Goal: Task Accomplishment & Management: Use online tool/utility

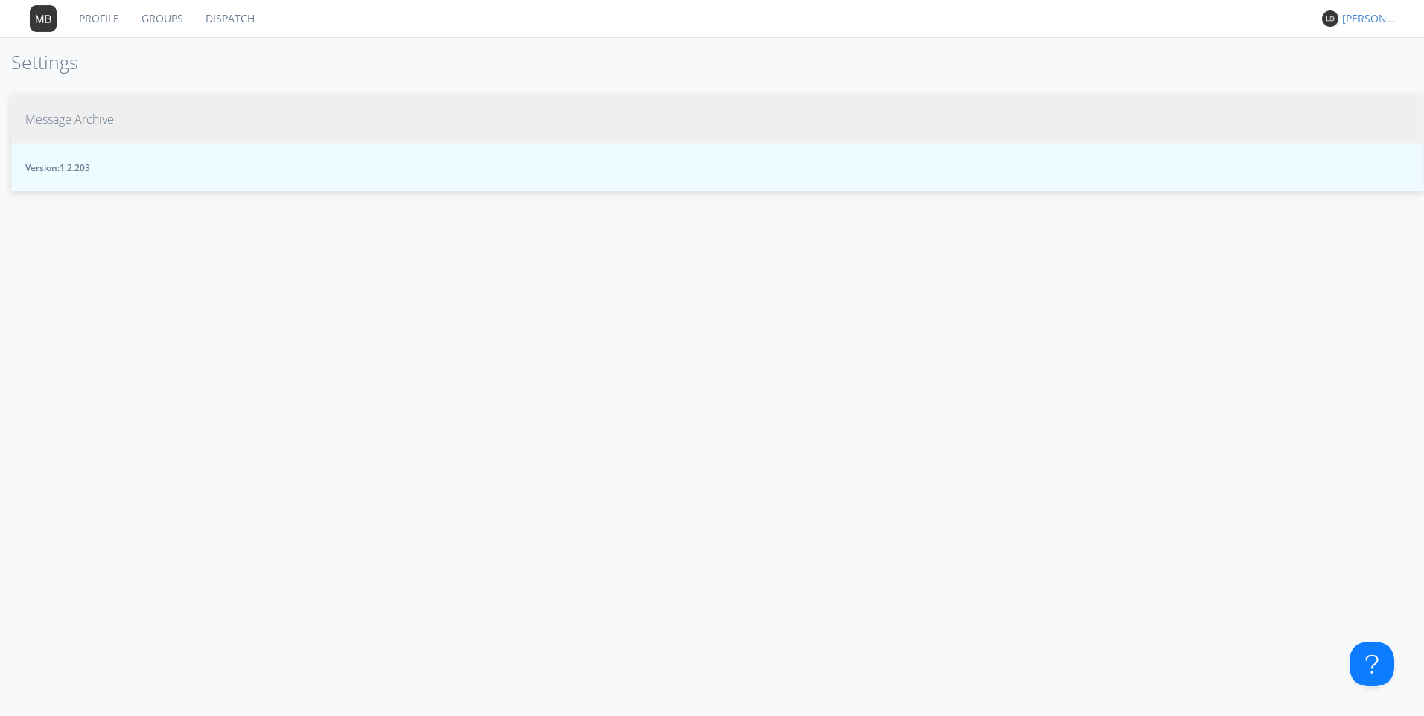
click at [62, 123] on span "Message Archive" at bounding box center [69, 119] width 89 height 17
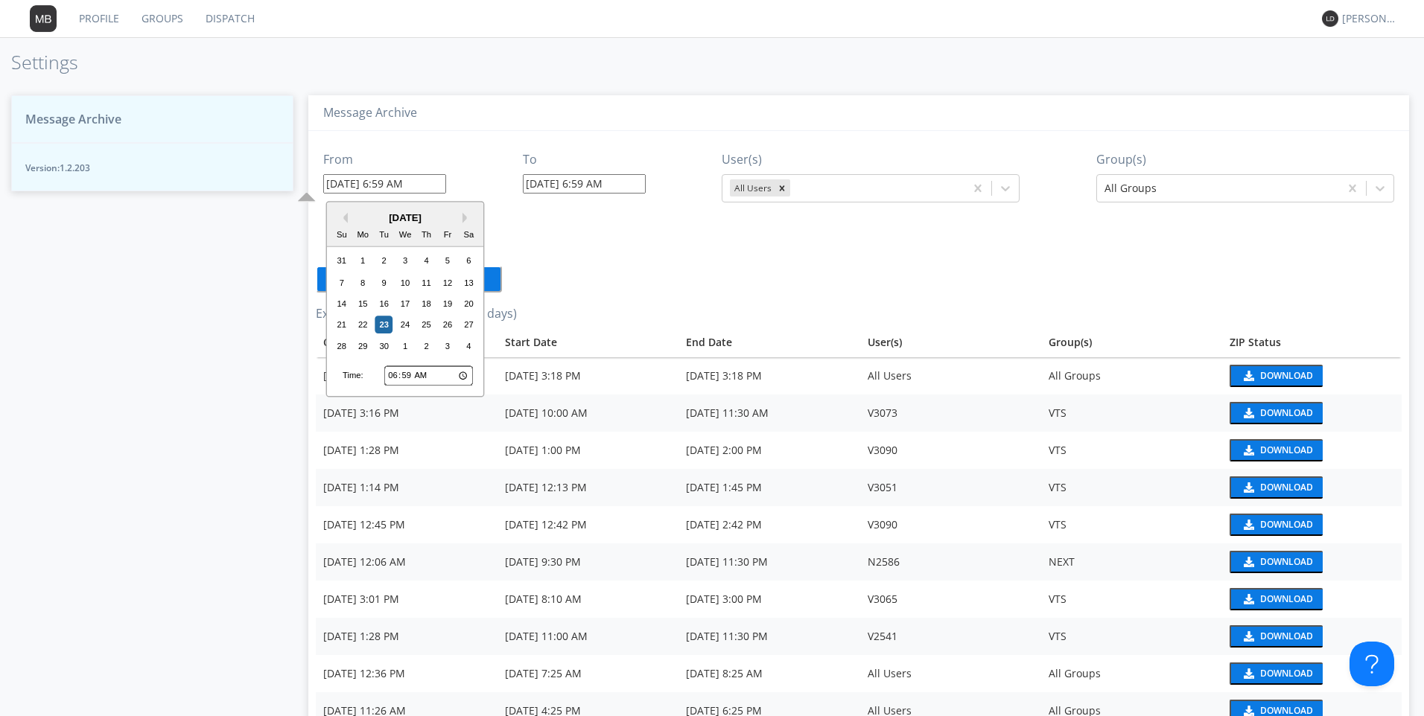
click at [379, 192] on input "[DATE] 6:59 AM" at bounding box center [384, 183] width 123 height 19
click at [471, 307] on div "20" at bounding box center [469, 304] width 18 height 18
type input "[DATE] 6:59 AM"
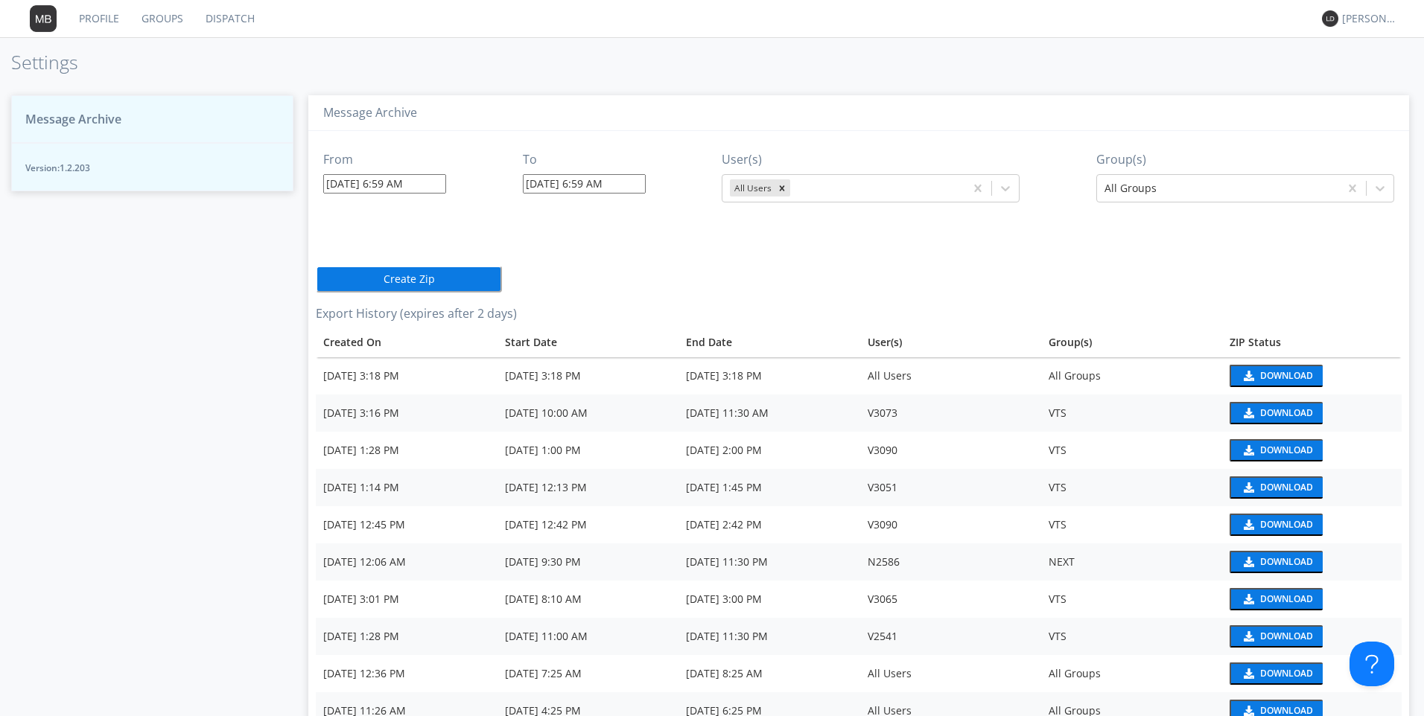
click at [363, 179] on input "[DATE] 6:59 AM" at bounding box center [384, 183] width 123 height 19
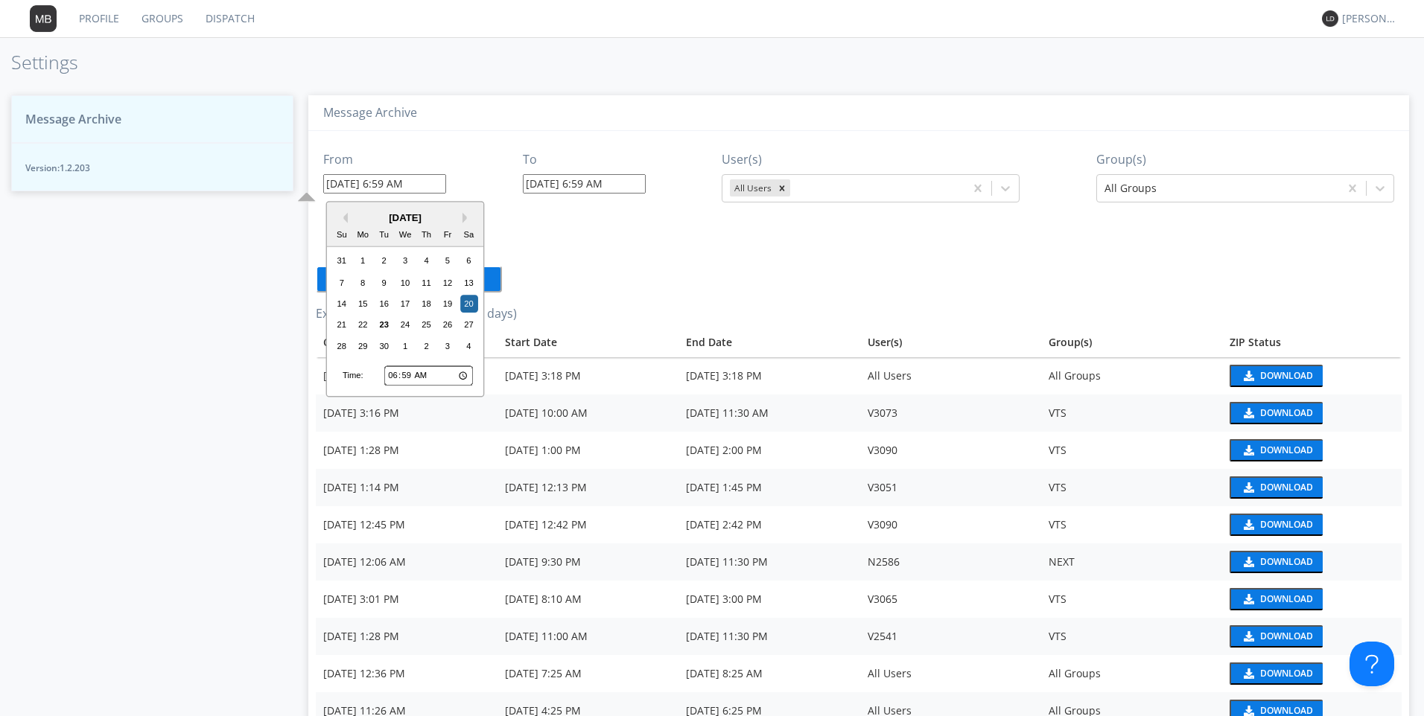
click at [387, 373] on input "06:59" at bounding box center [428, 375] width 89 height 19
type input "01:59"
type input "[DATE] 1:59 AM"
click at [402, 374] on input "01:59" at bounding box center [428, 375] width 89 height 19
type input "01:02"
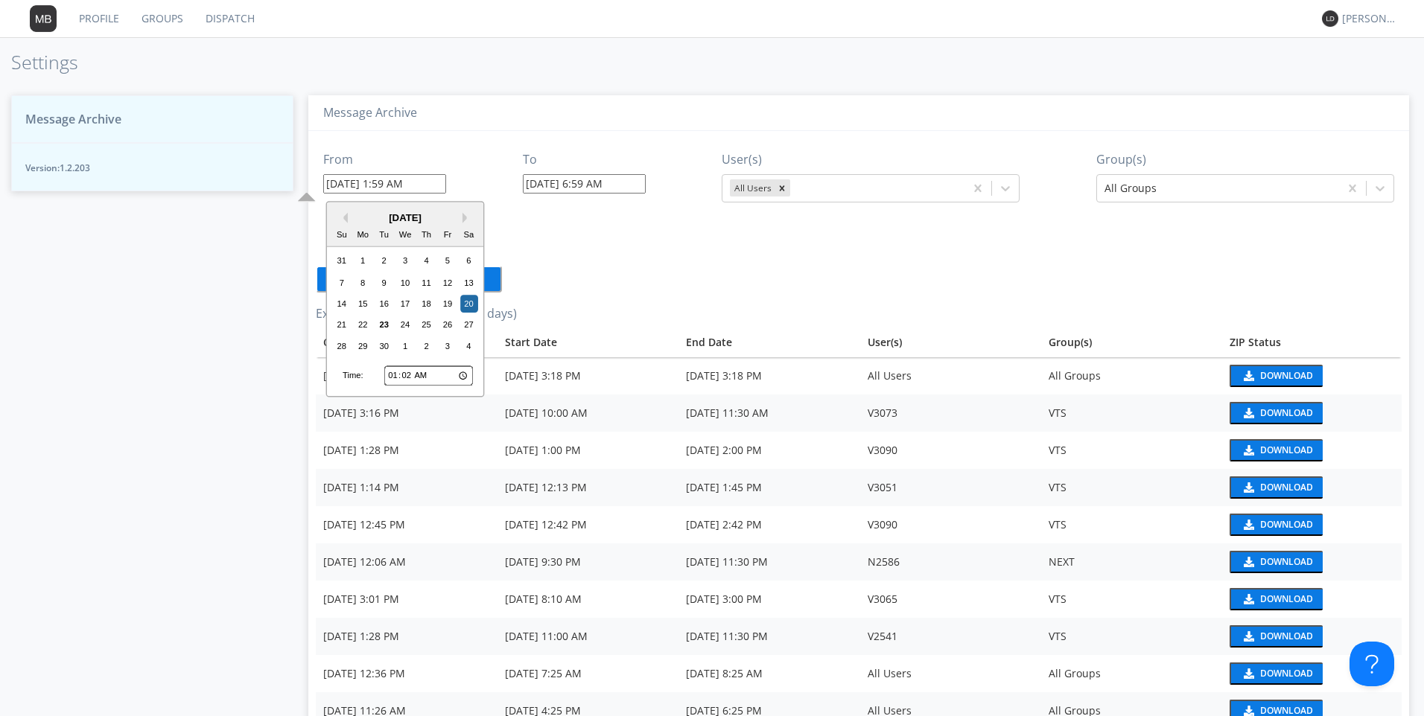
type input "[DATE] 1:02 AM"
type input "01:25"
type input "[DATE] 1:25 AM"
type input "13:25"
type input "[DATE] 1:25 PM"
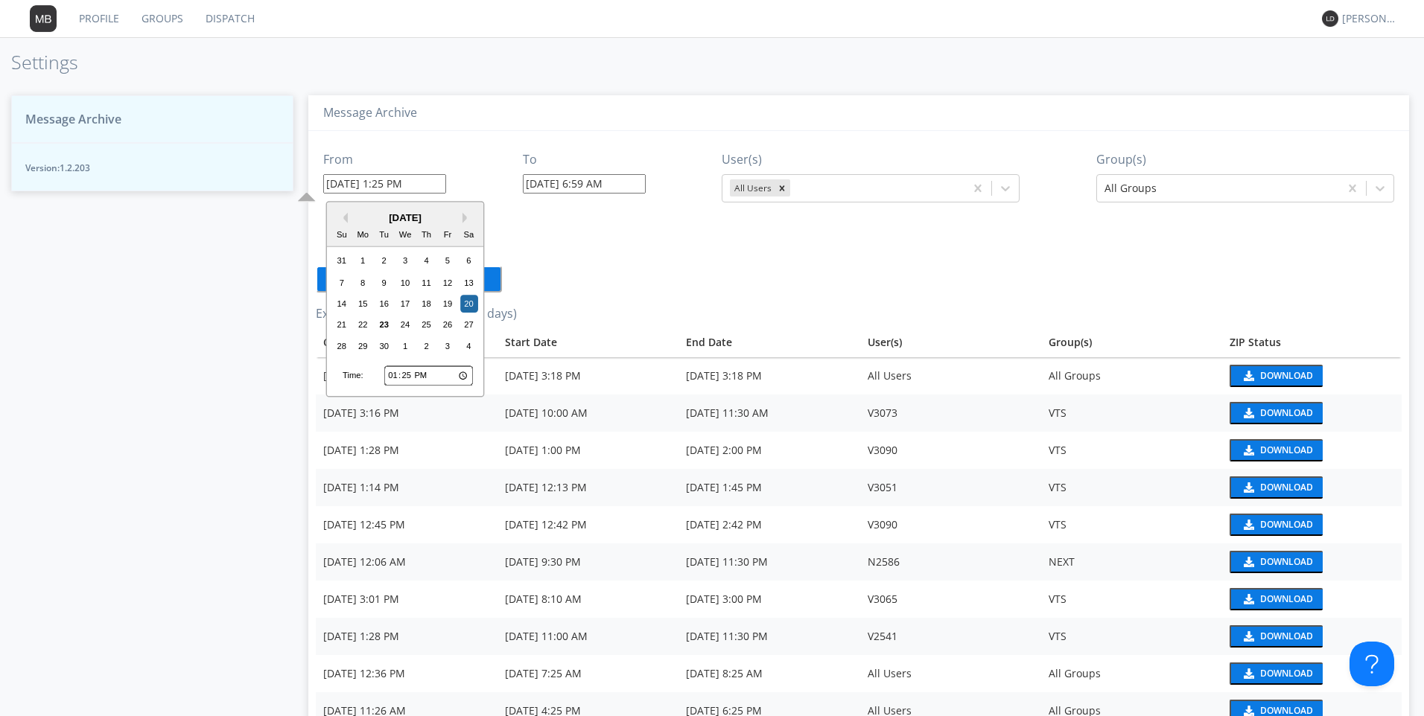
click at [586, 188] on input "[DATE] 6:59 AM" at bounding box center [584, 183] width 123 height 19
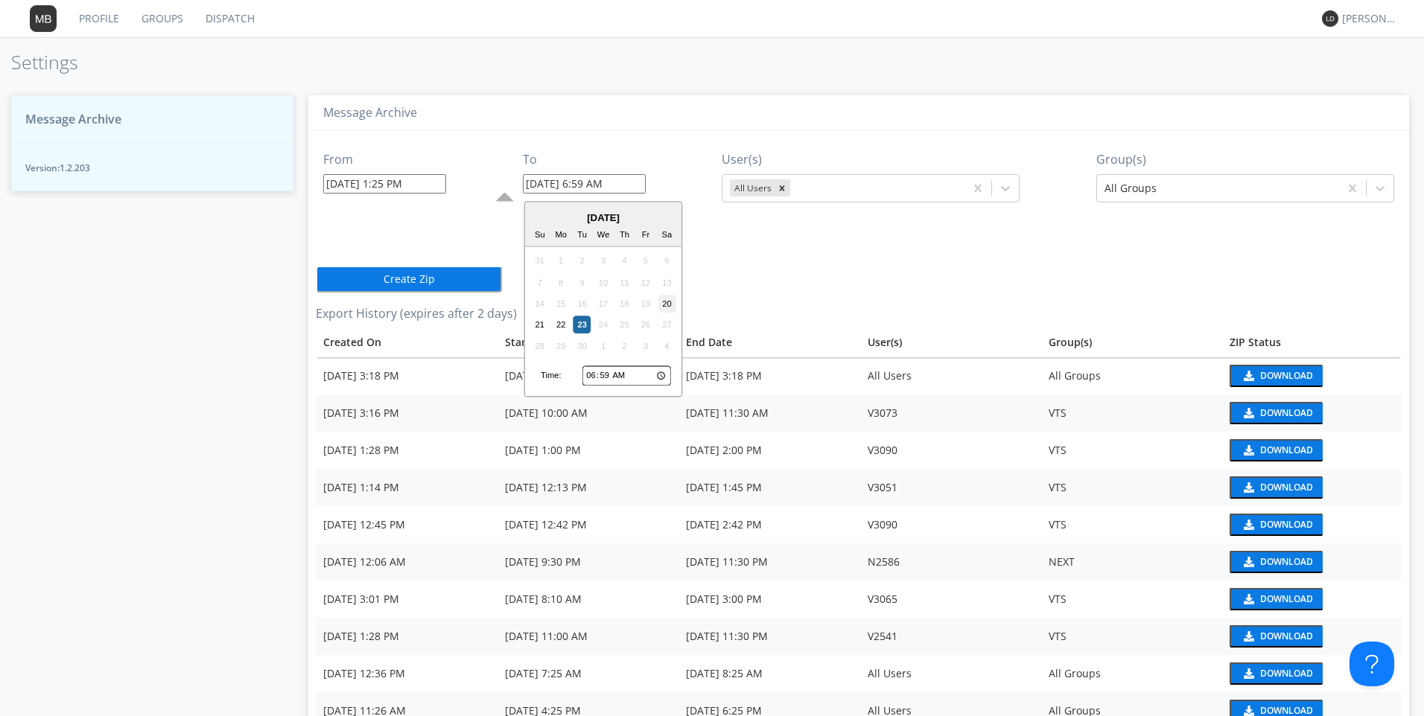
click at [663, 307] on div "20" at bounding box center [667, 304] width 18 height 18
type input "[DATE] 6:59 AM"
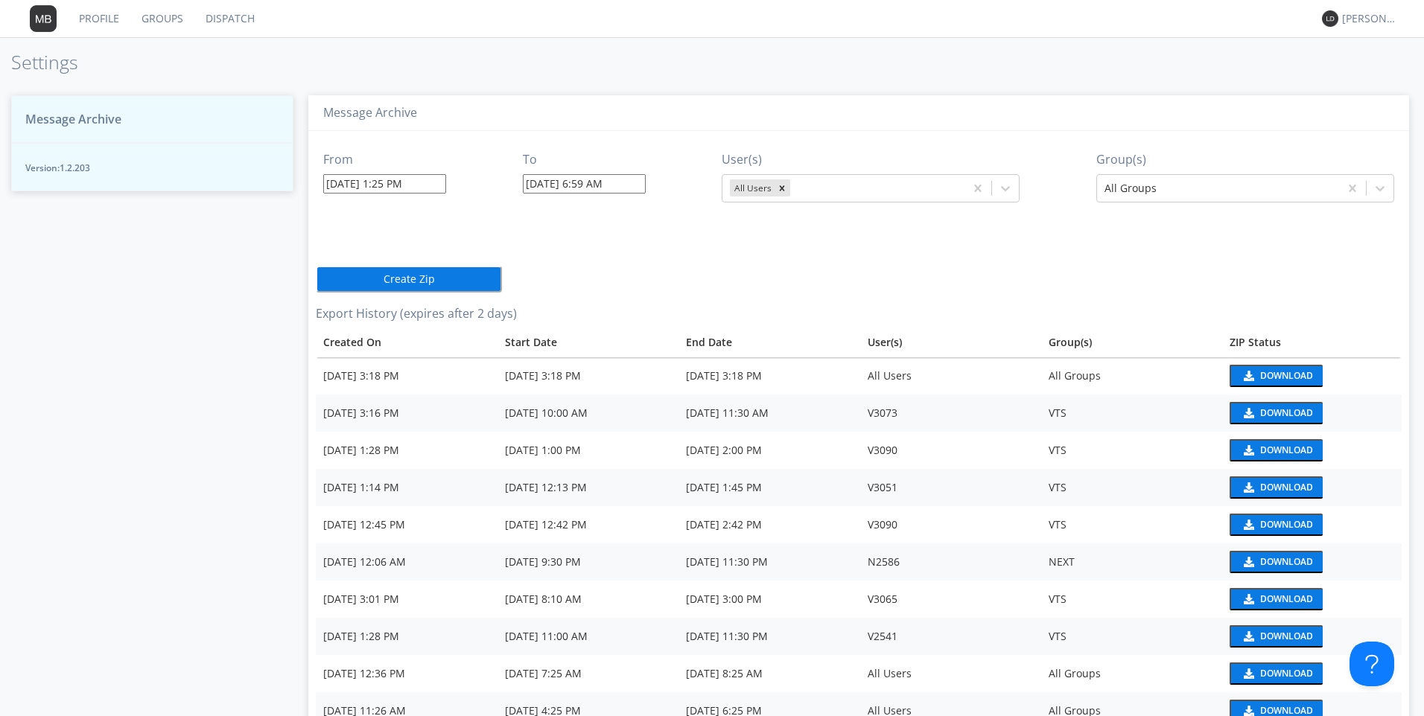
click at [593, 191] on input "[DATE] 6:59 AM" at bounding box center [584, 183] width 123 height 19
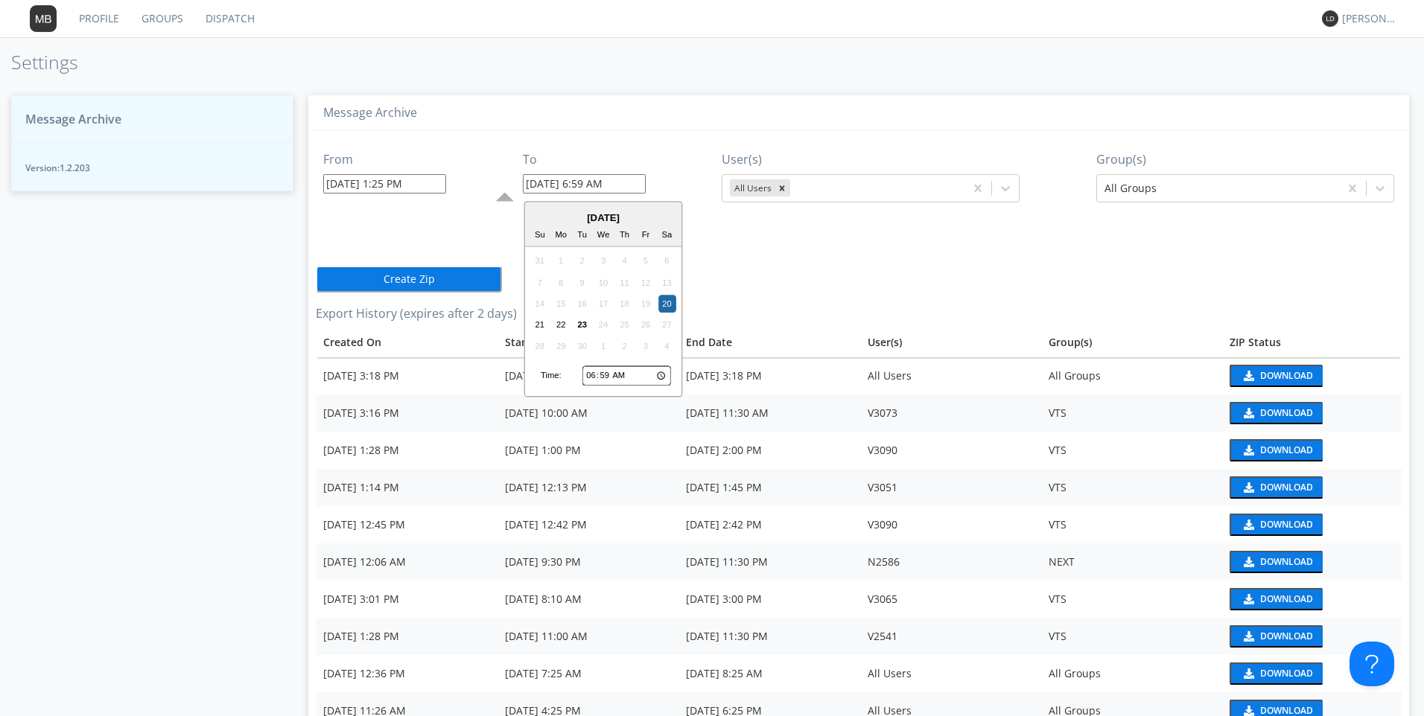
click at [593, 378] on input "06:59" at bounding box center [626, 375] width 89 height 19
type input "02:59"
type input "[DATE] 2:59 AM"
click at [628, 376] on input "02:59" at bounding box center [626, 375] width 89 height 19
click at [621, 376] on input "02:59" at bounding box center [626, 375] width 89 height 19
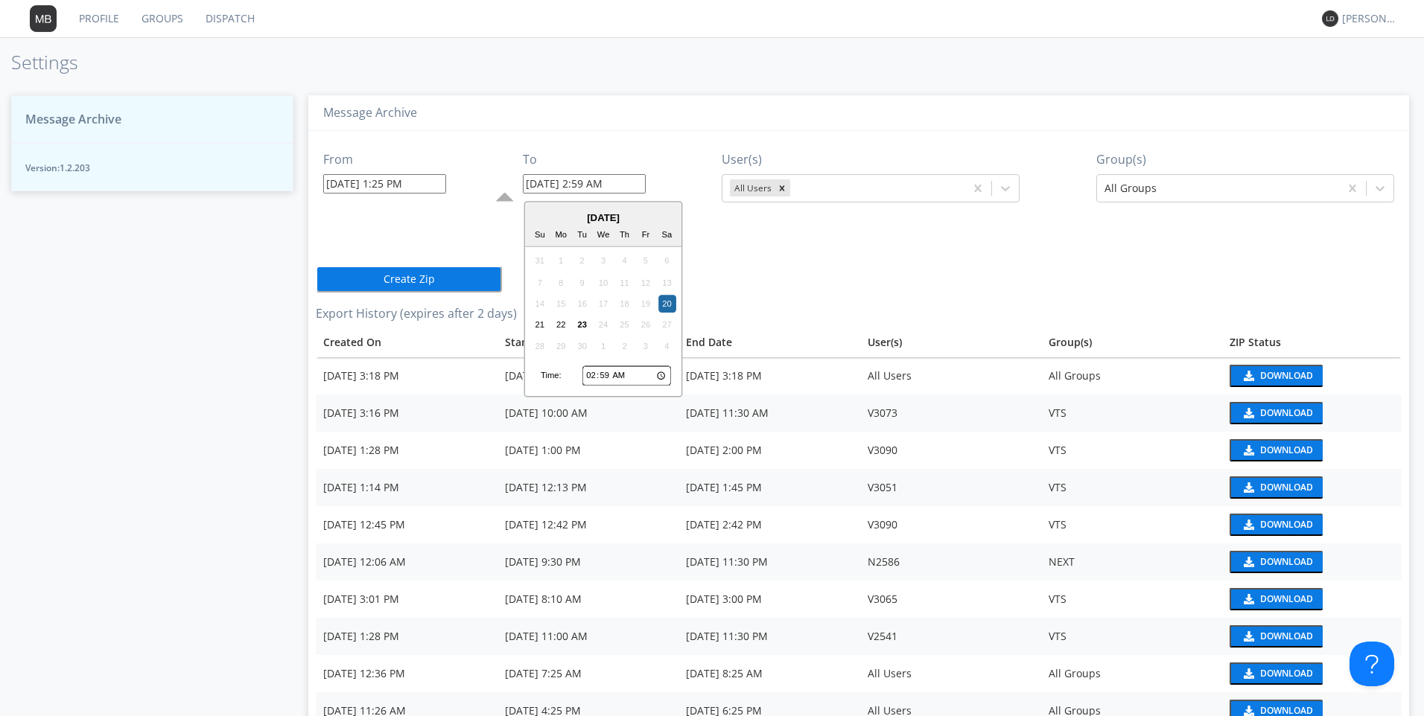
type input "14:59"
type input "[DATE] 2:59 PM"
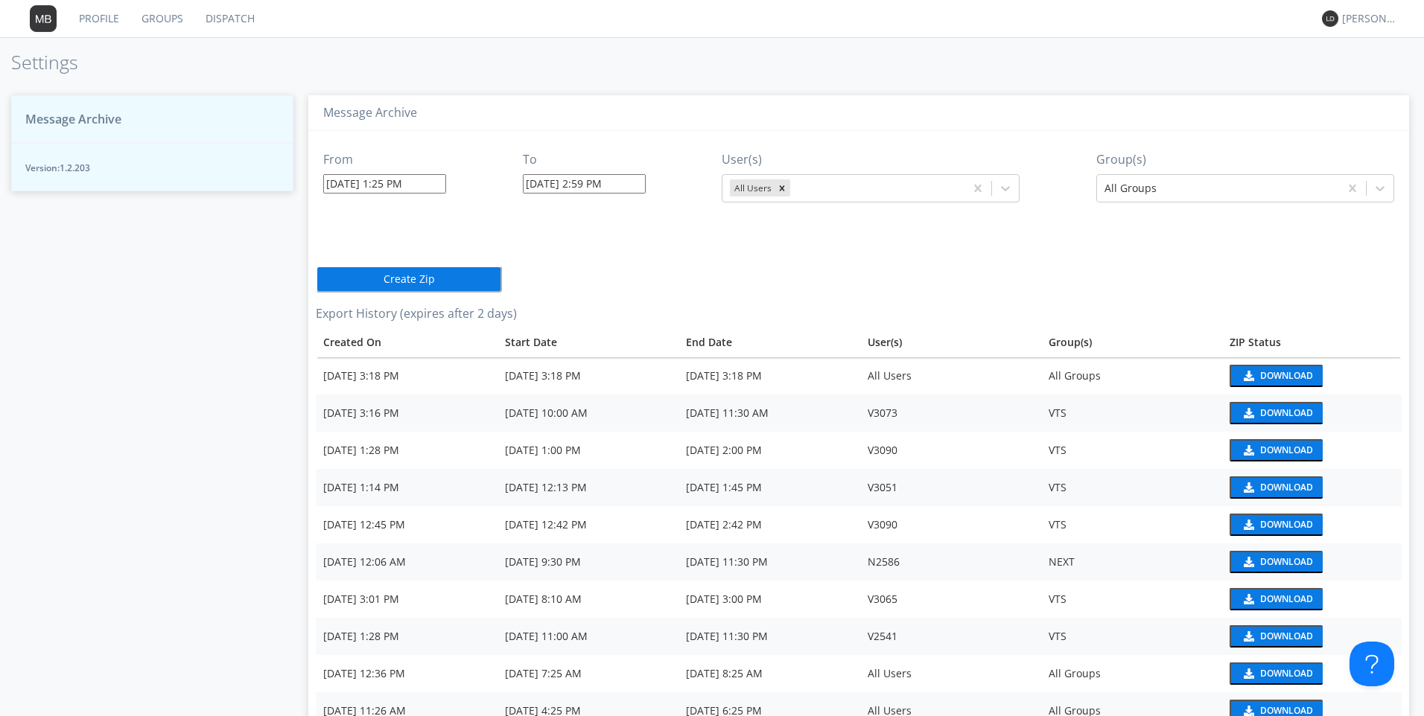
click at [794, 306] on div "From [DATE] 1:25 PM To [DATE] 2:59 PM User(s) All Users Group(s) All Groups Cre…" at bounding box center [859, 523] width 1086 height 785
click at [778, 192] on icon "Remove All Users" at bounding box center [782, 188] width 10 height 10
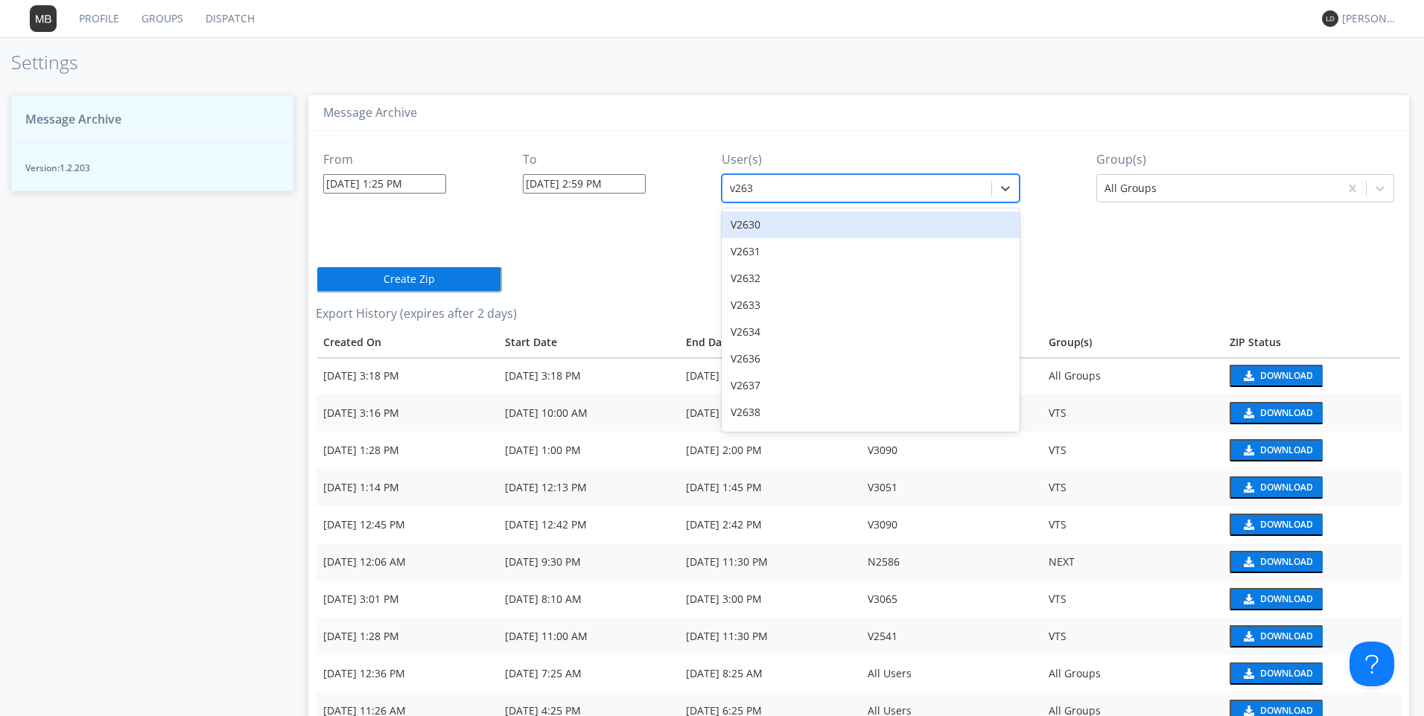
type input "v2638"
click at [748, 225] on div "V2638" at bounding box center [870, 224] width 298 height 27
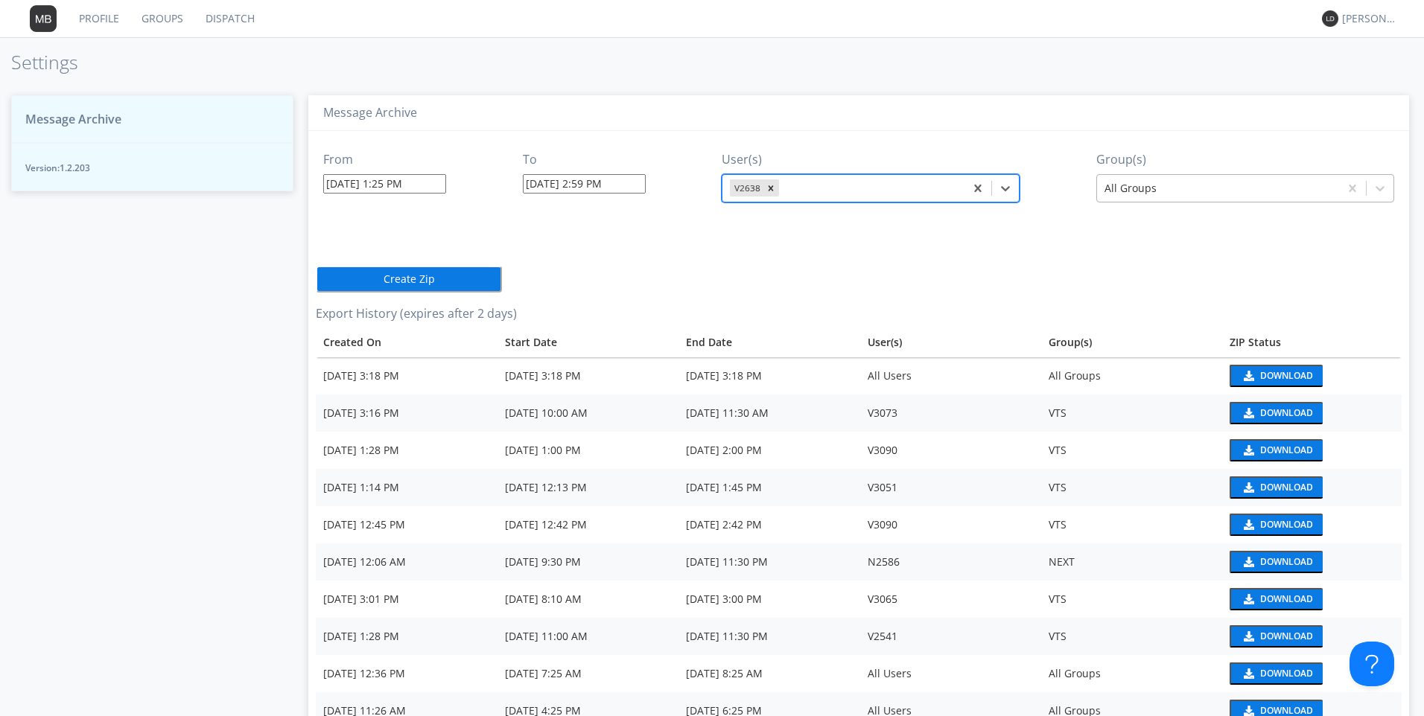
click at [1140, 182] on div at bounding box center [1217, 188] width 227 height 18
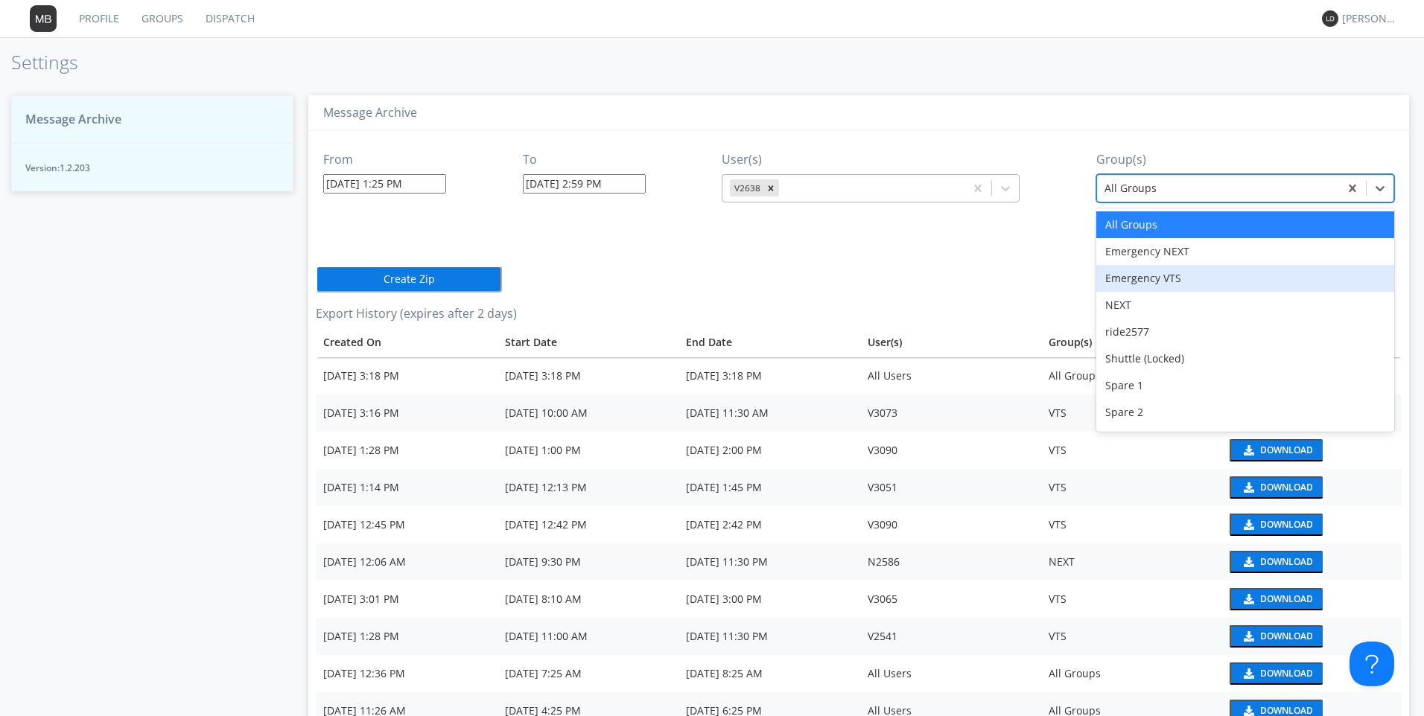
type input "v"
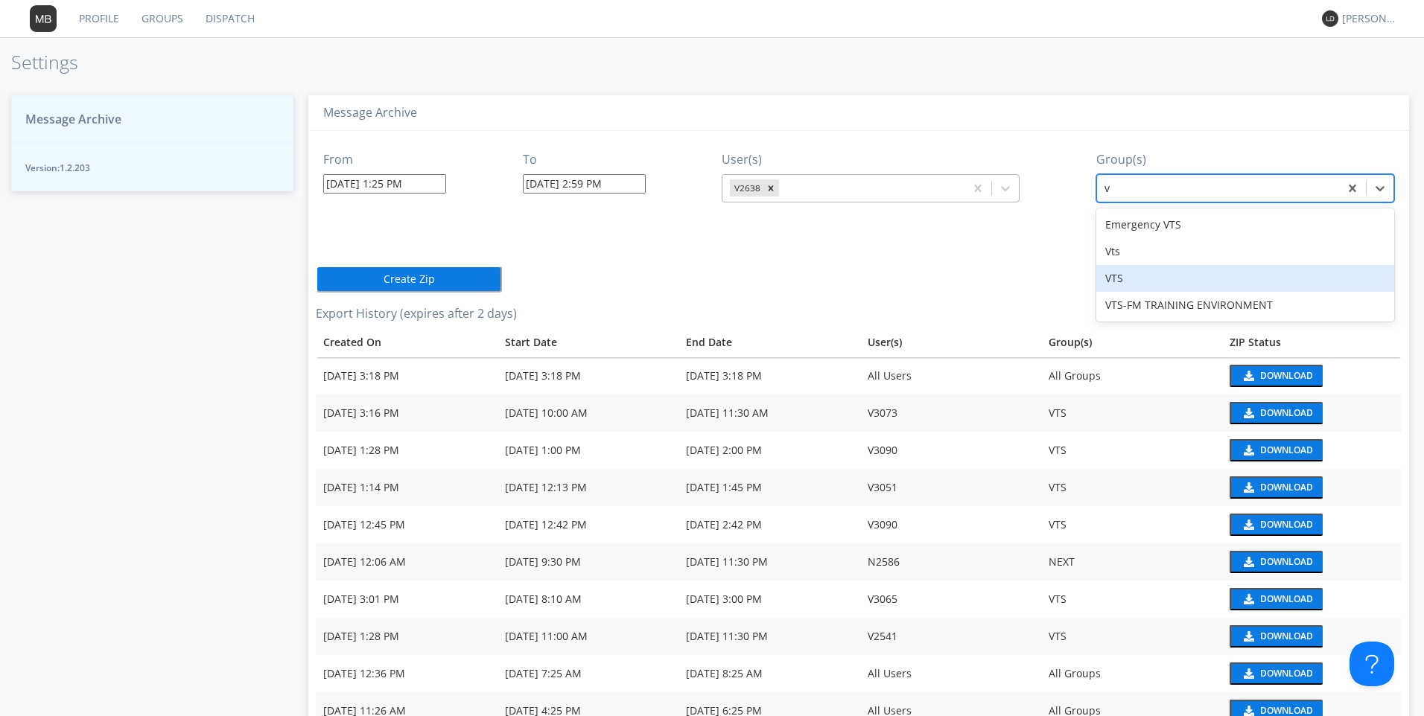
click at [1112, 278] on div "VTS" at bounding box center [1245, 278] width 298 height 27
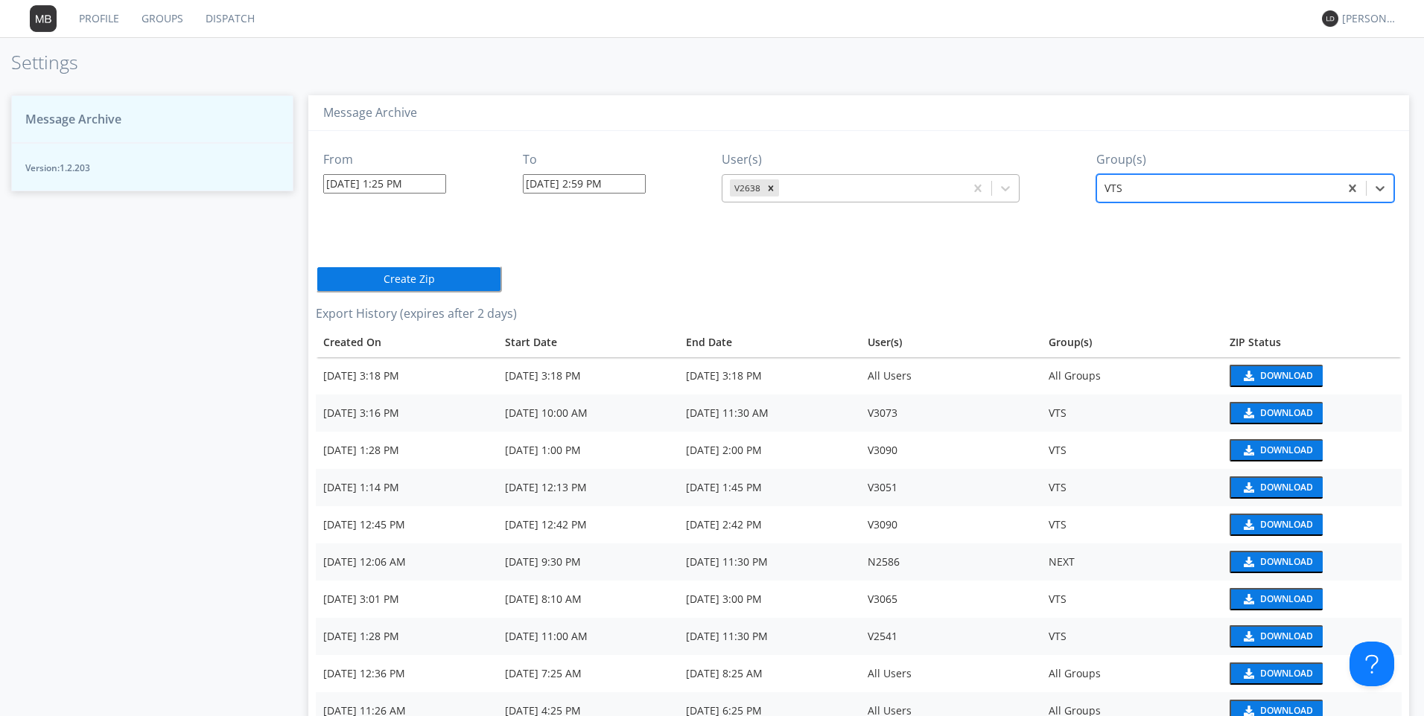
click at [392, 284] on button "Create Zip" at bounding box center [409, 279] width 186 height 27
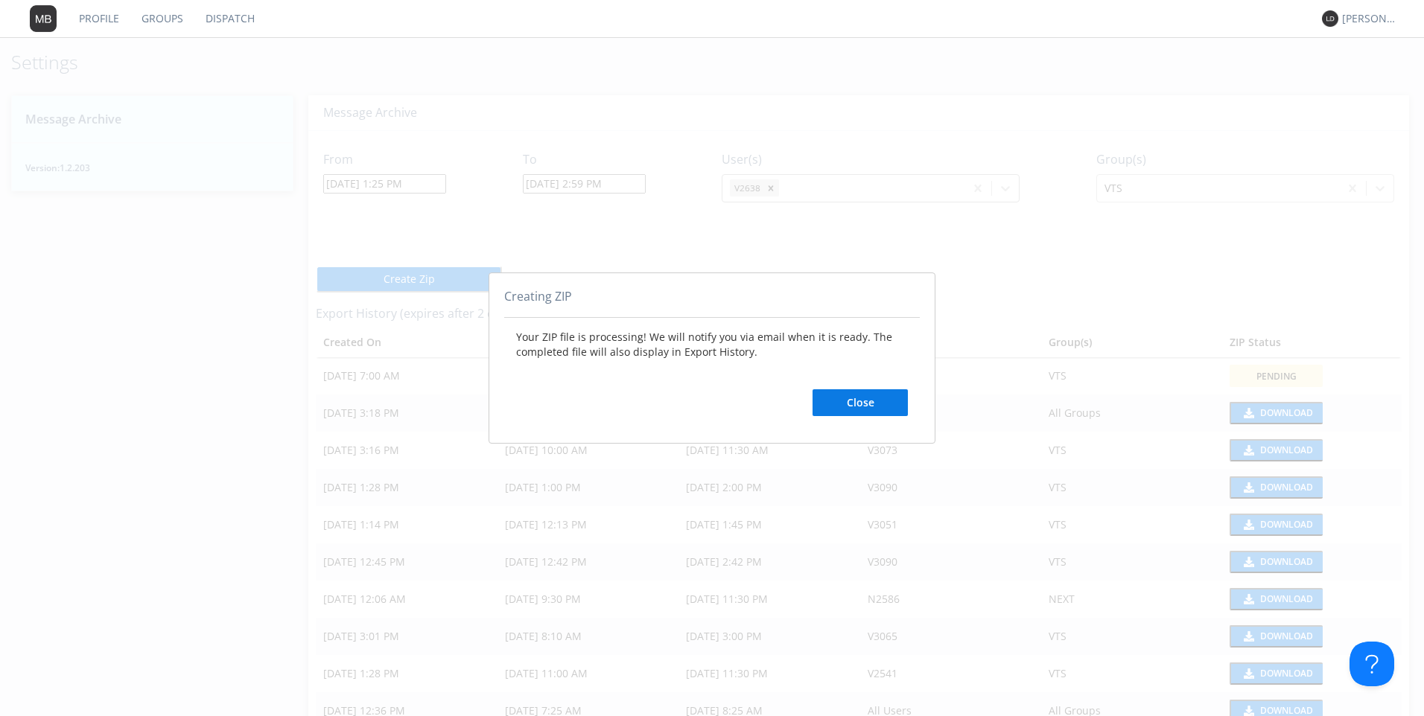
click at [846, 408] on button "Close" at bounding box center [859, 402] width 95 height 27
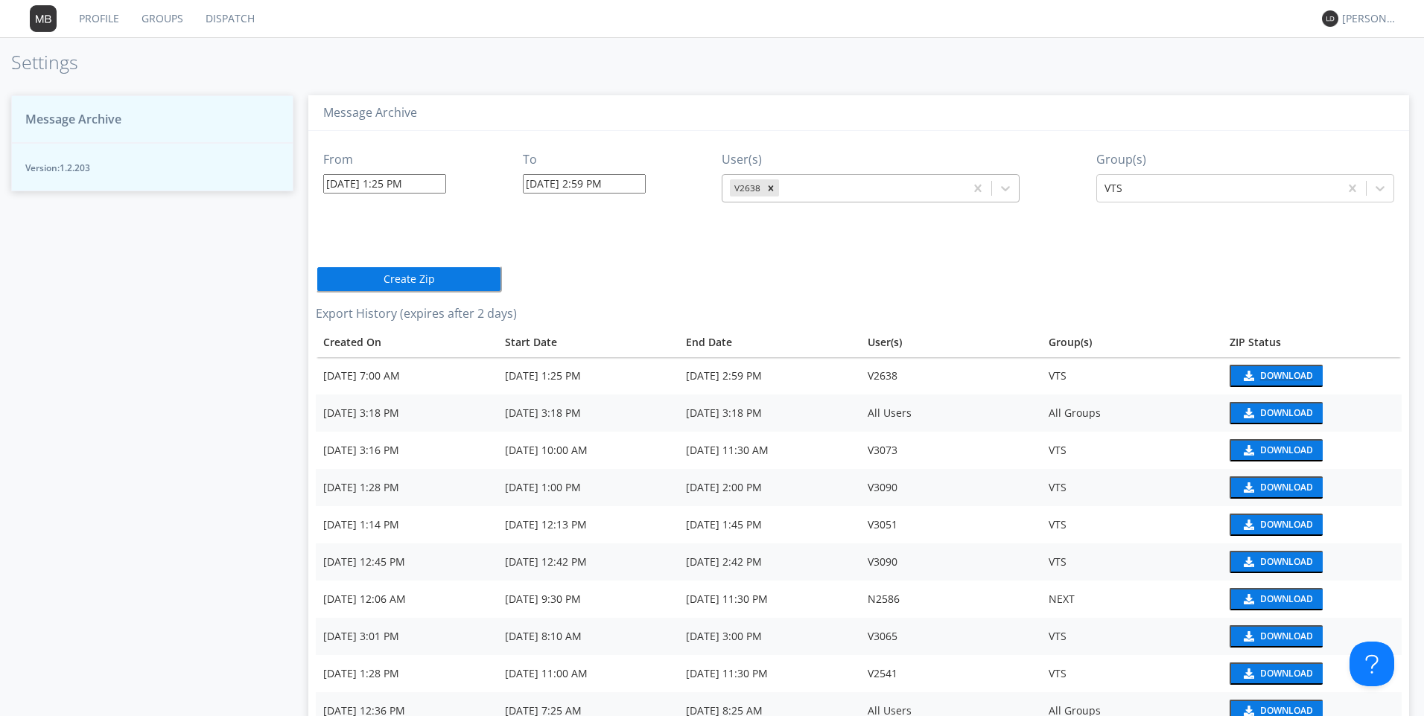
click at [1260, 373] on div "Download" at bounding box center [1286, 376] width 53 height 9
